Goal: Task Accomplishment & Management: Use online tool/utility

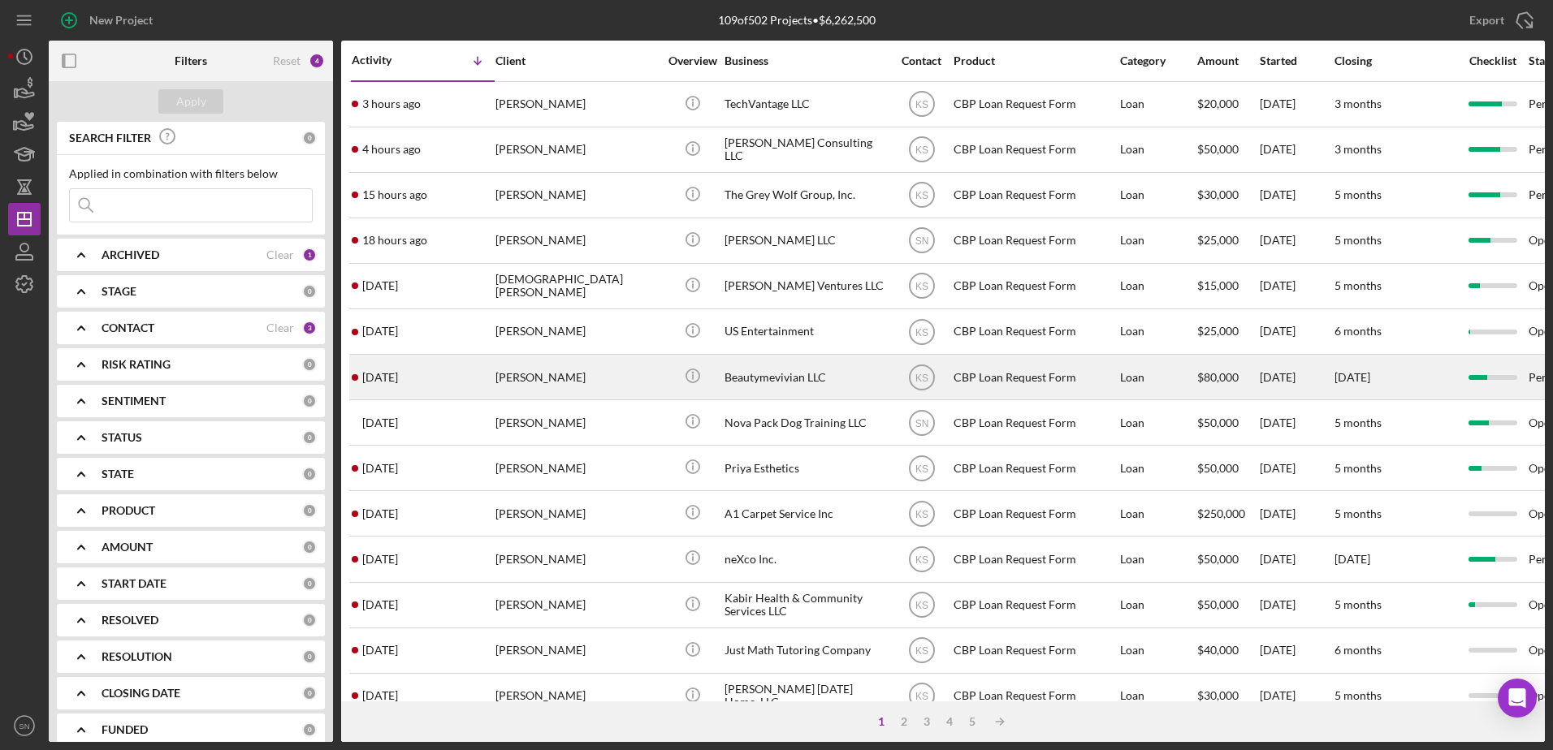
click at [601, 382] on div "[PERSON_NAME]" at bounding box center [576, 377] width 162 height 43
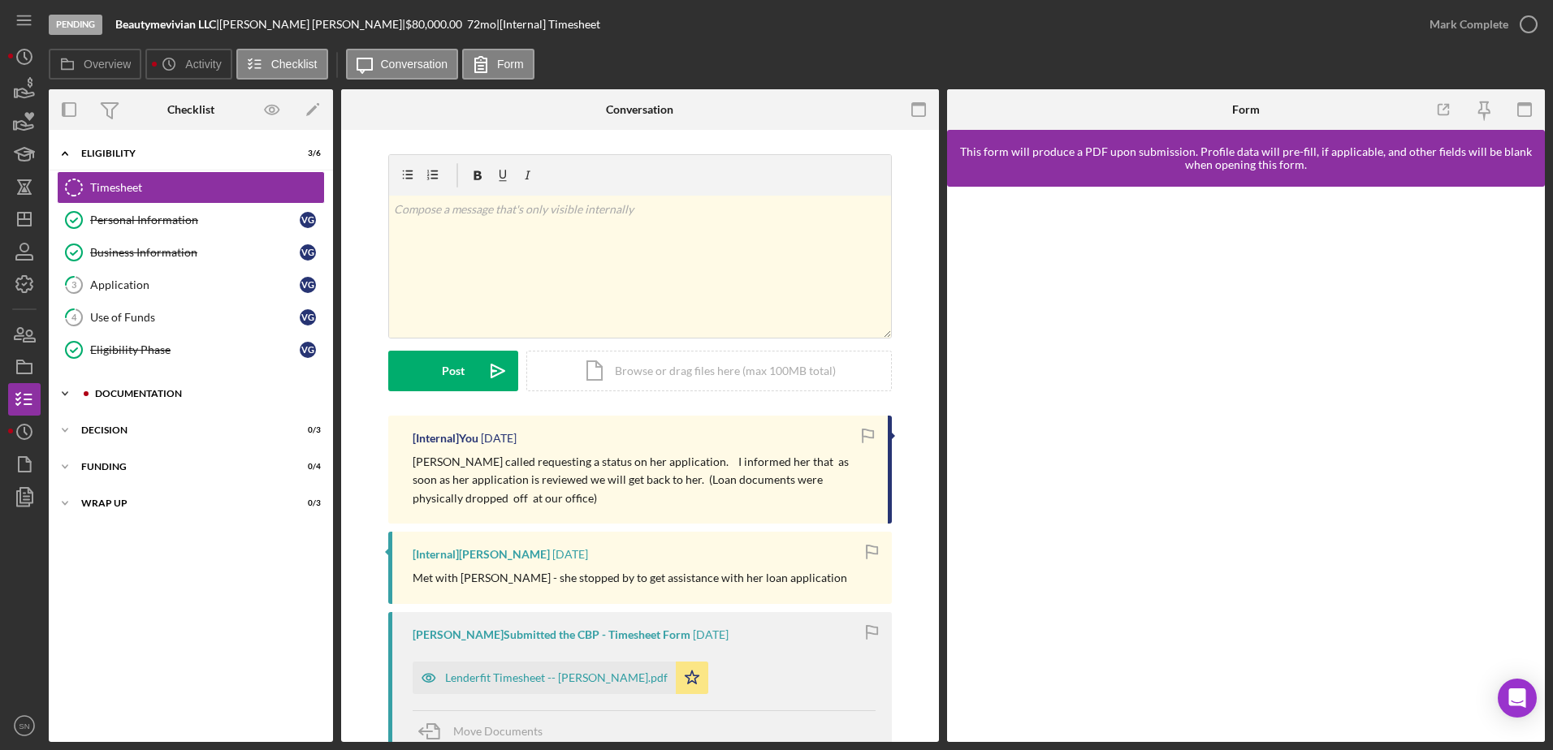
click at [63, 155] on polyline at bounding box center [65, 153] width 5 height 3
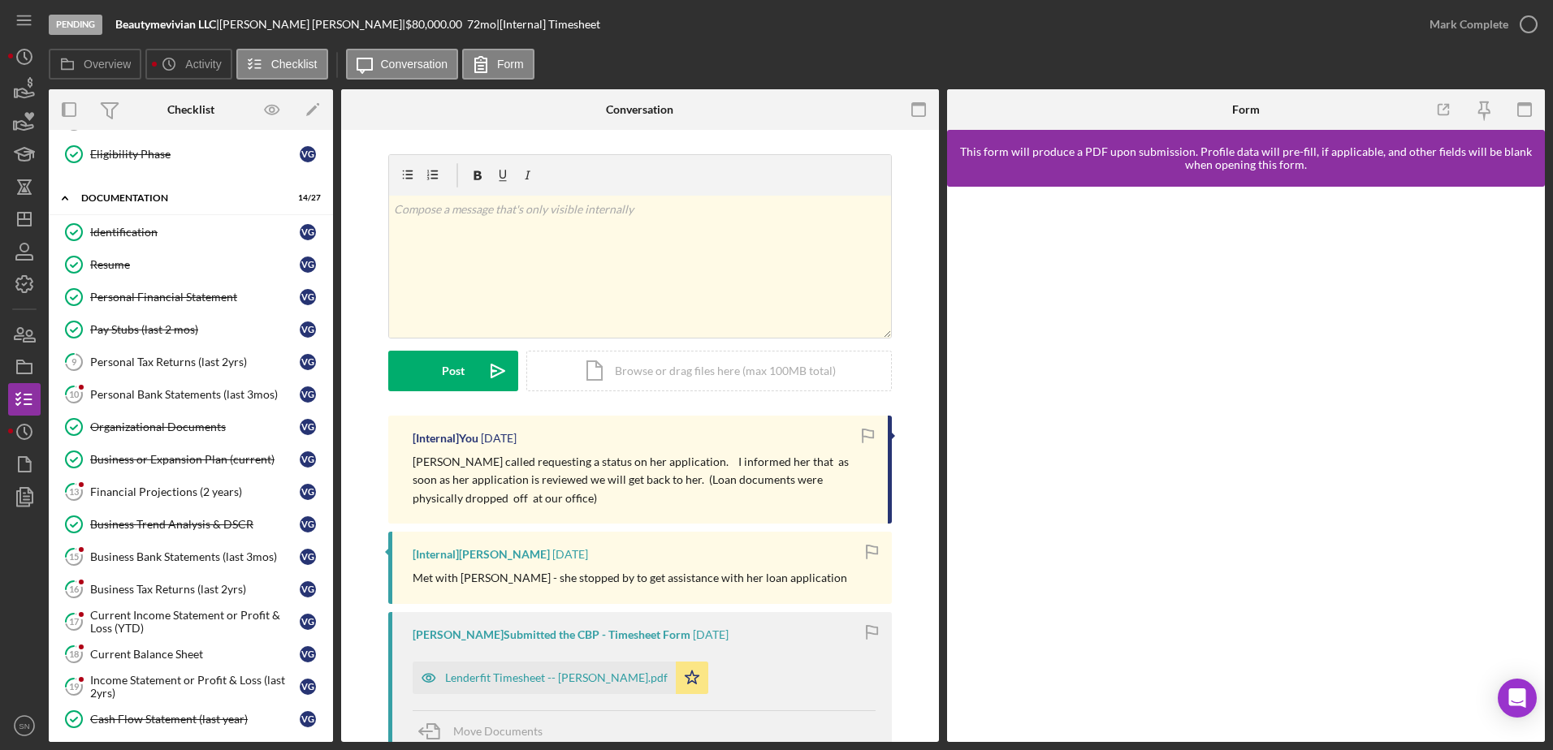
scroll to position [192, 0]
